Goal: Understand process/instructions: Learn how to perform a task or action

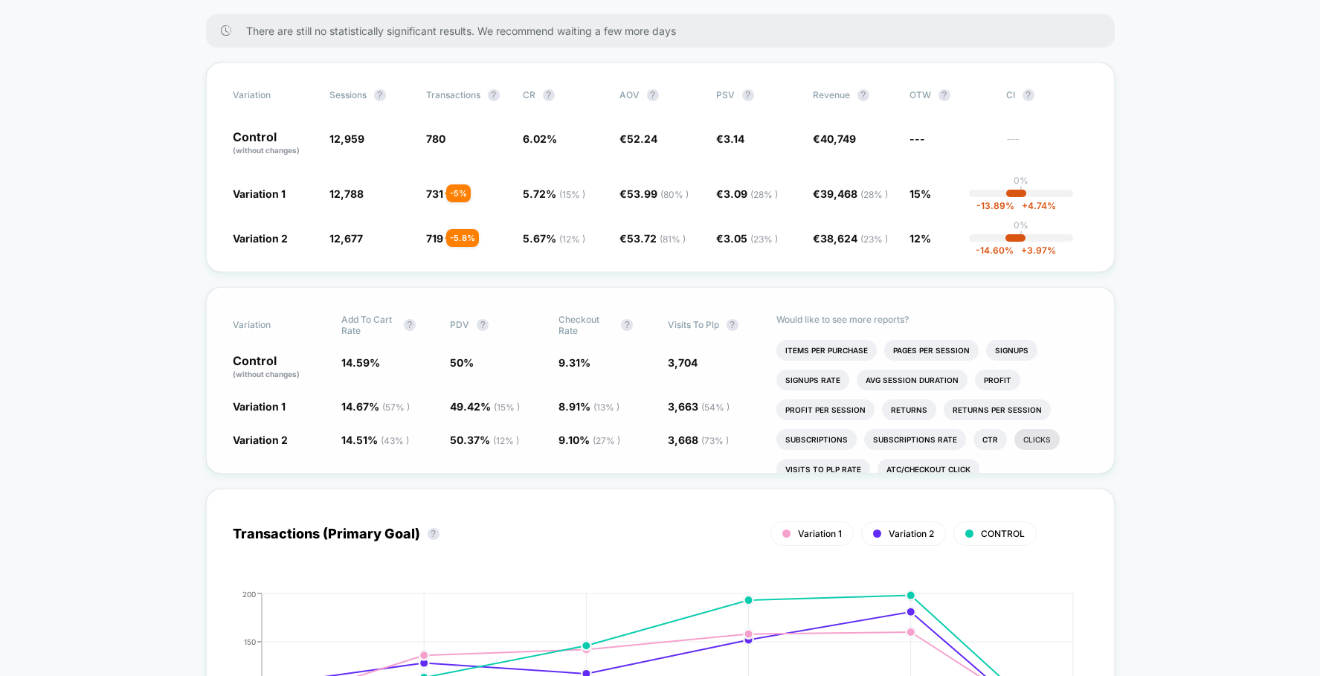
scroll to position [53, 0]
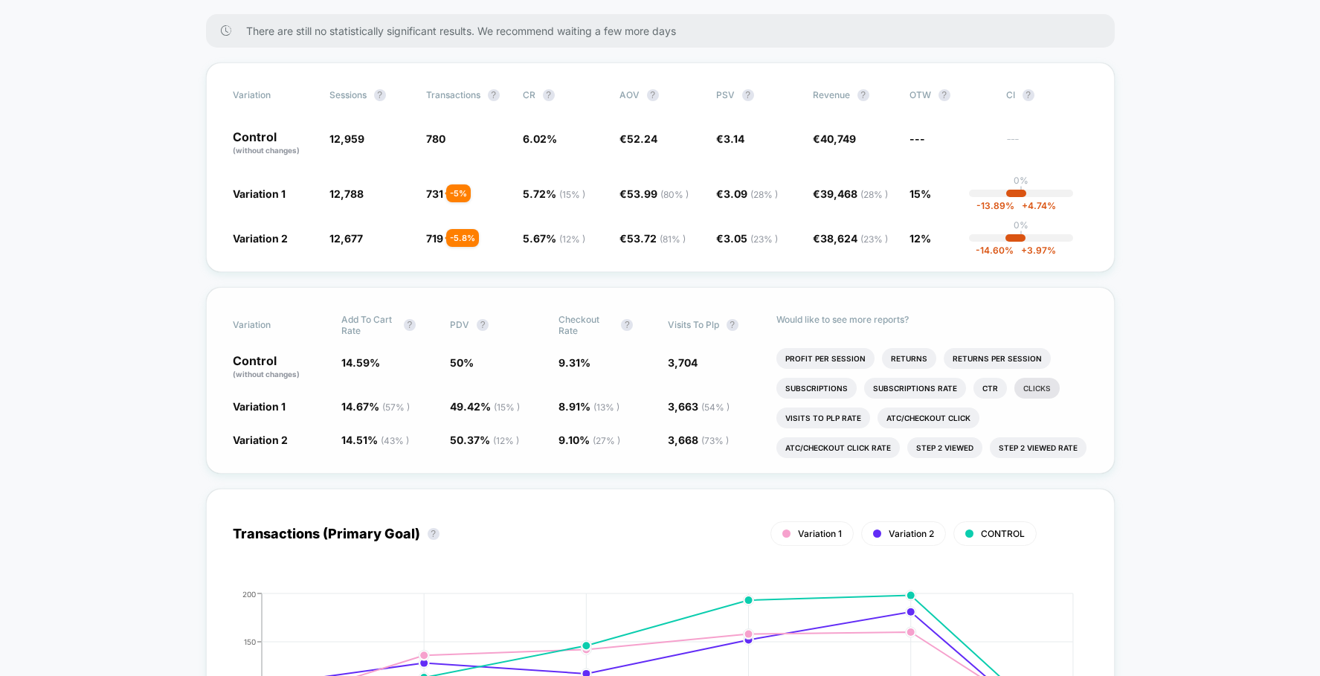
click at [1026, 385] on li "Clicks" at bounding box center [1036, 388] width 45 height 21
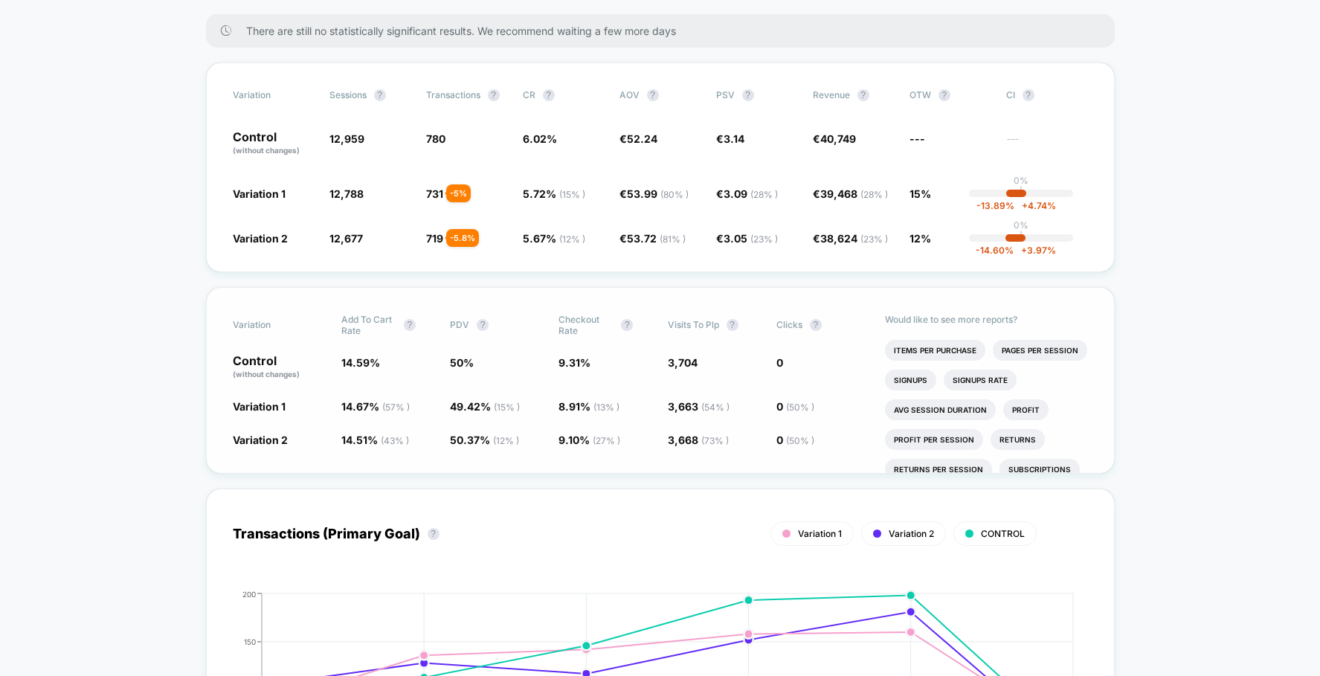
scroll to position [142, 0]
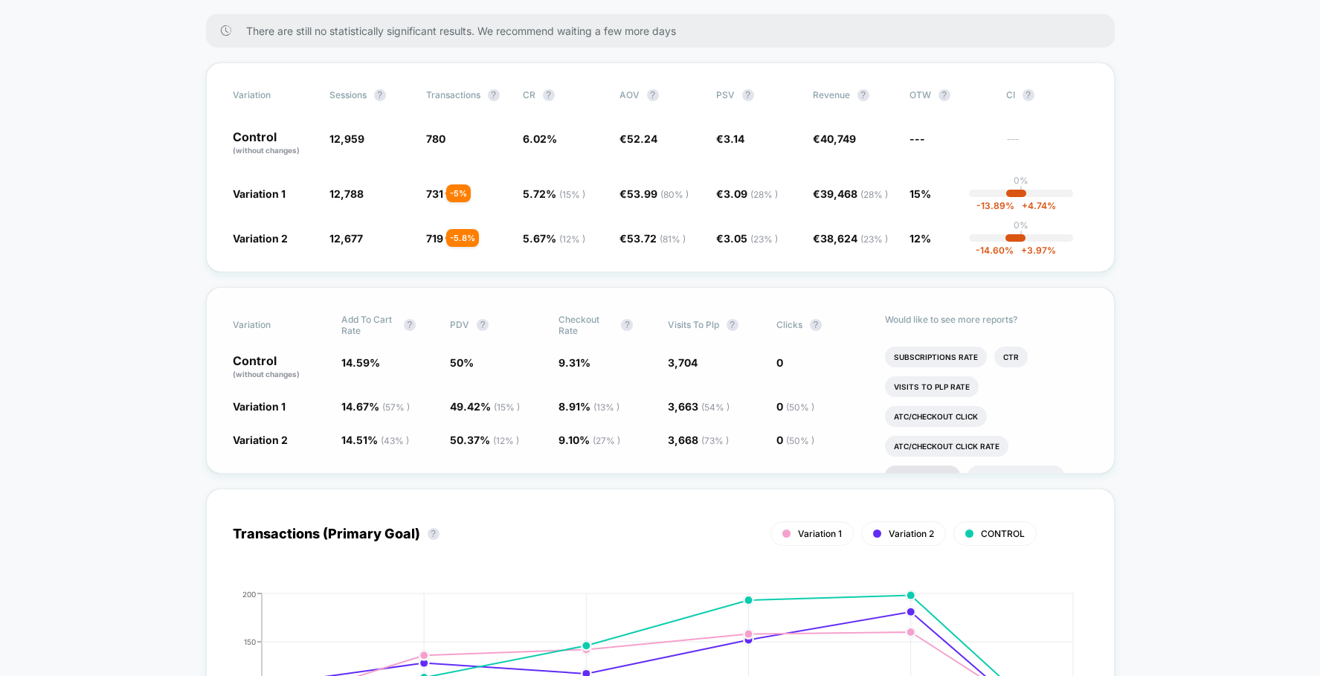
click at [937, 466] on li "Step 2 Viewed" at bounding box center [922, 476] width 75 height 21
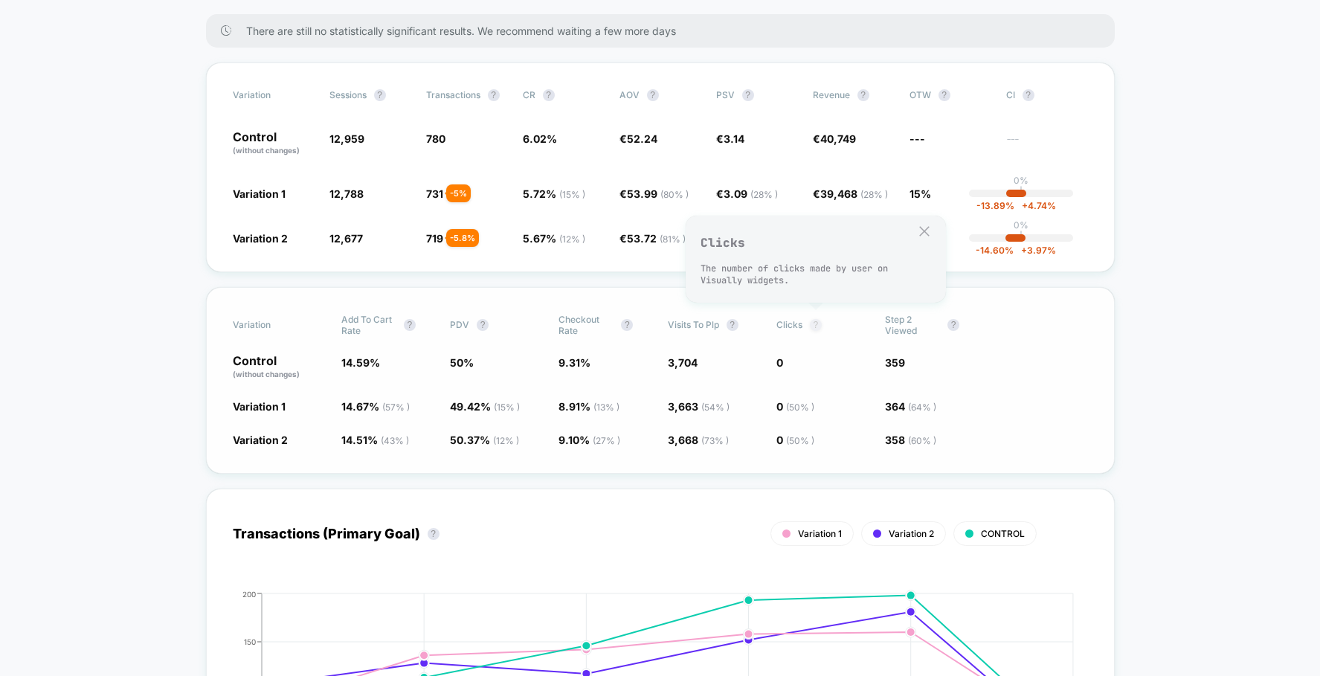
click at [814, 323] on button "?" at bounding box center [816, 325] width 12 height 12
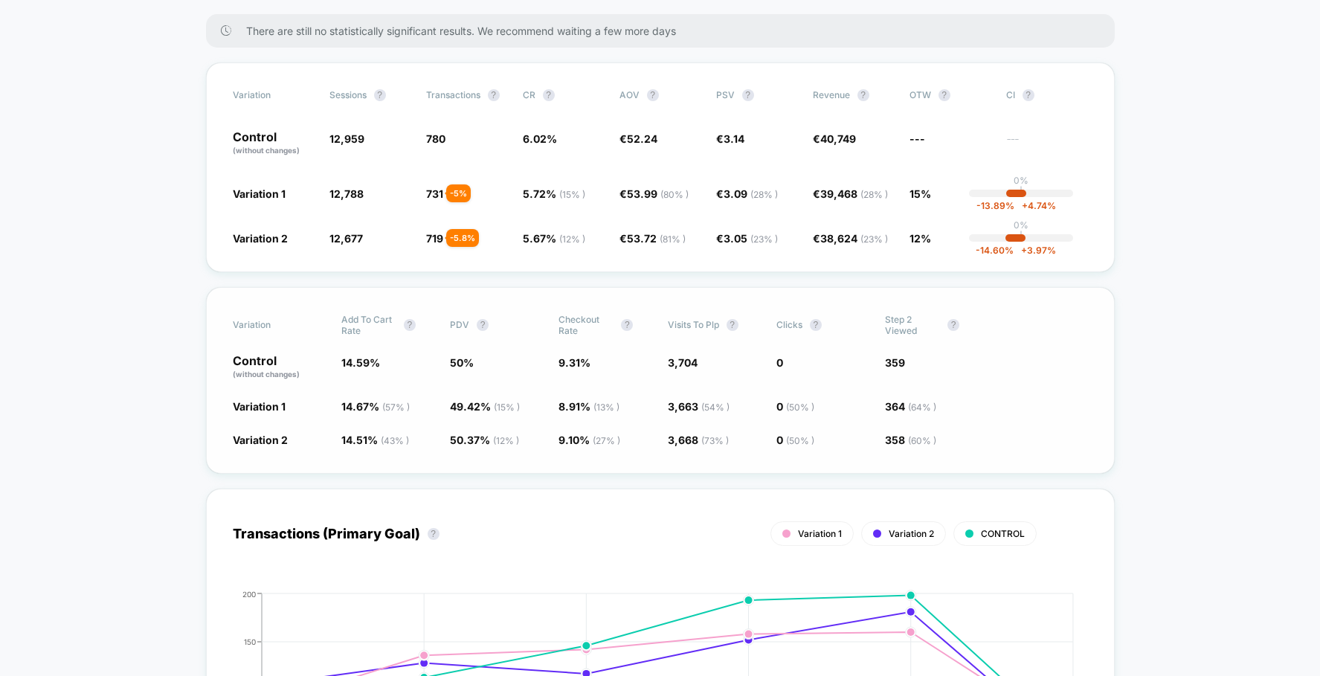
click at [782, 323] on span "Clicks" at bounding box center [789, 324] width 26 height 11
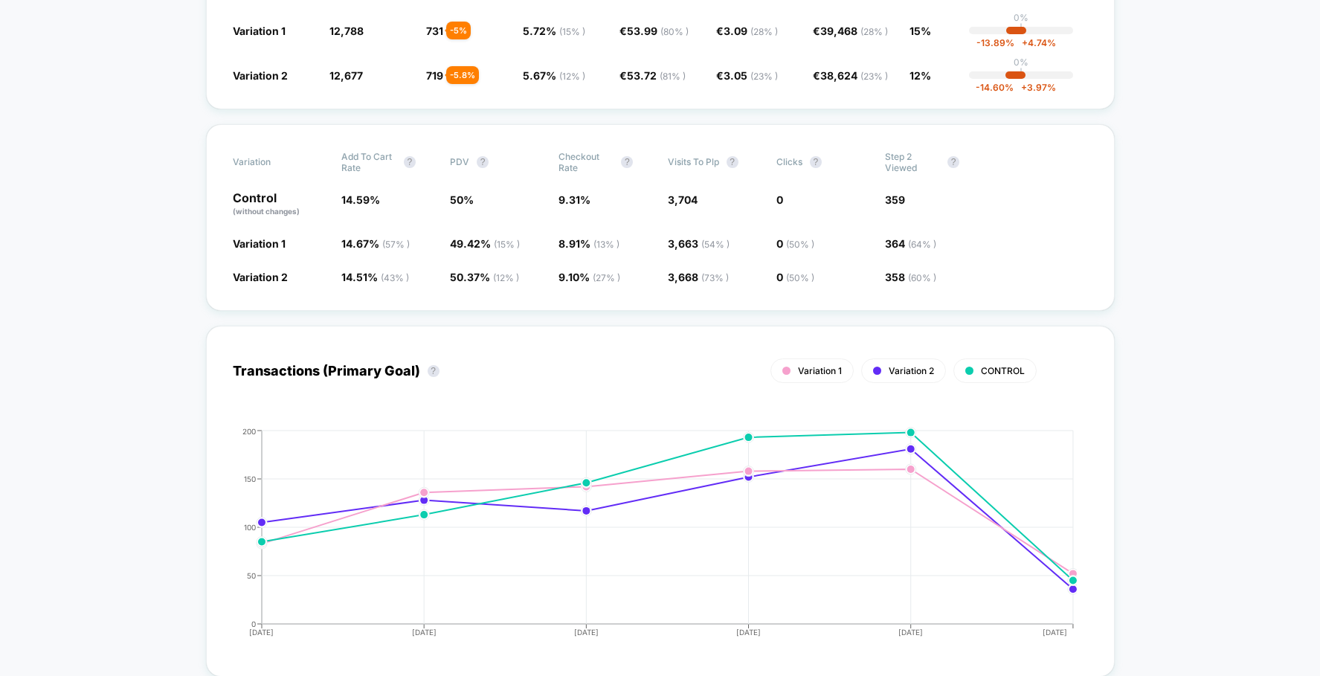
scroll to position [0, 0]
